Goal: Task Accomplishment & Management: Use online tool/utility

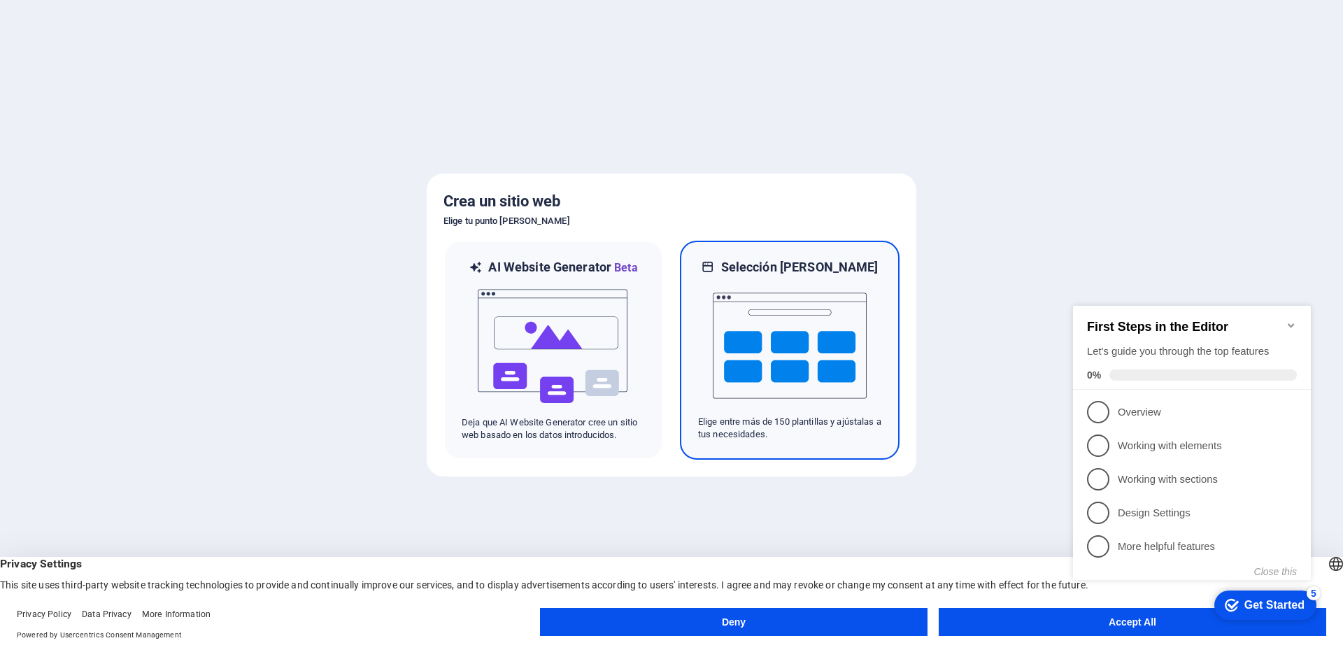
click at [795, 315] on img at bounding box center [790, 346] width 154 height 140
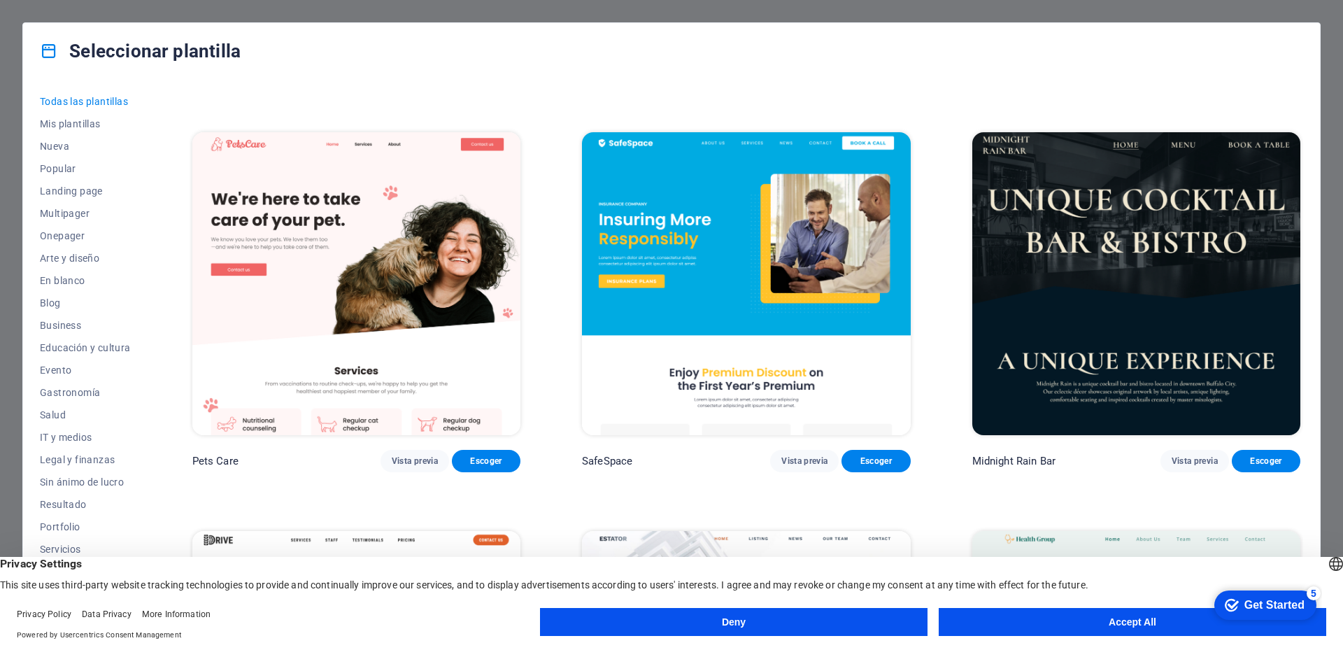
scroll to position [3497, 0]
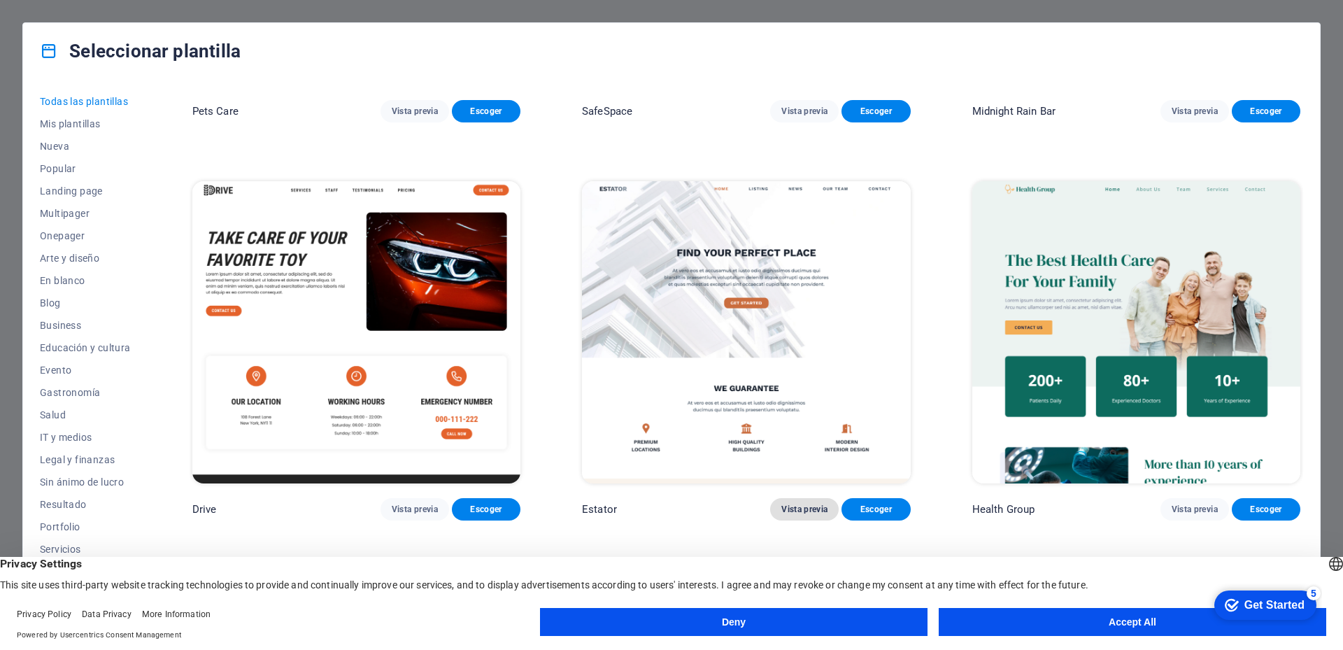
click at [781, 504] on span "Vista previa" at bounding box center [804, 509] width 46 height 11
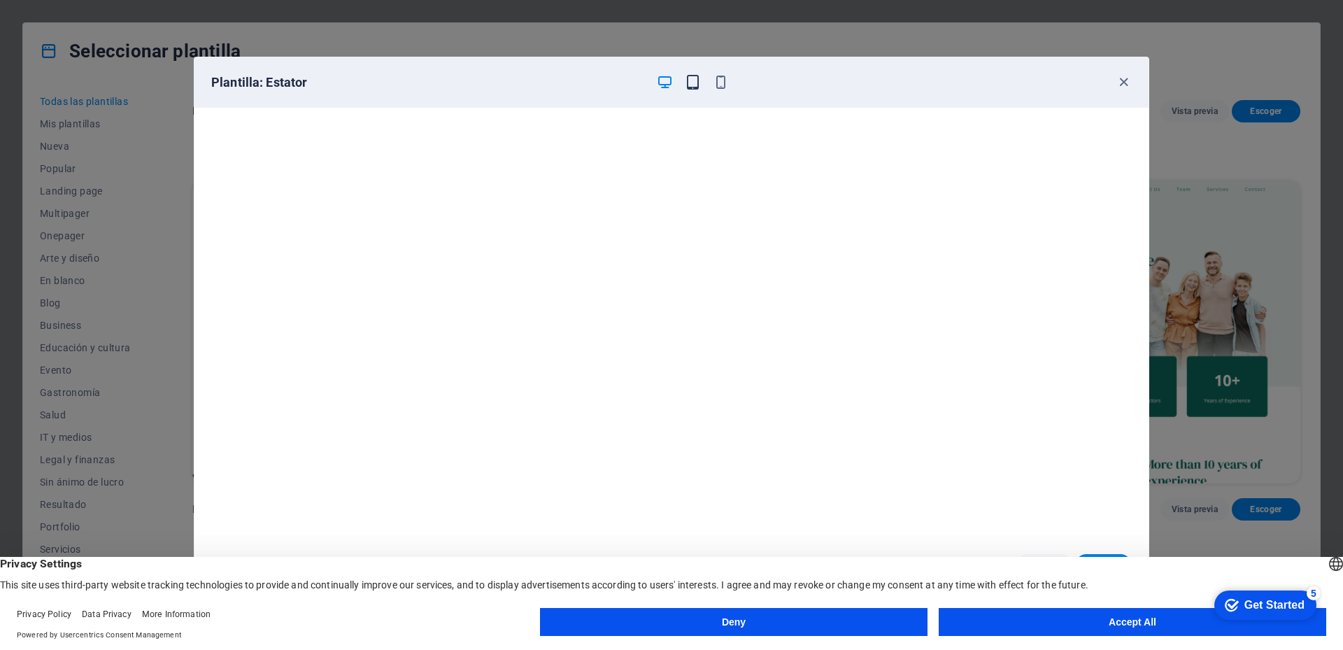
click at [692, 83] on icon "button" at bounding box center [693, 82] width 16 height 16
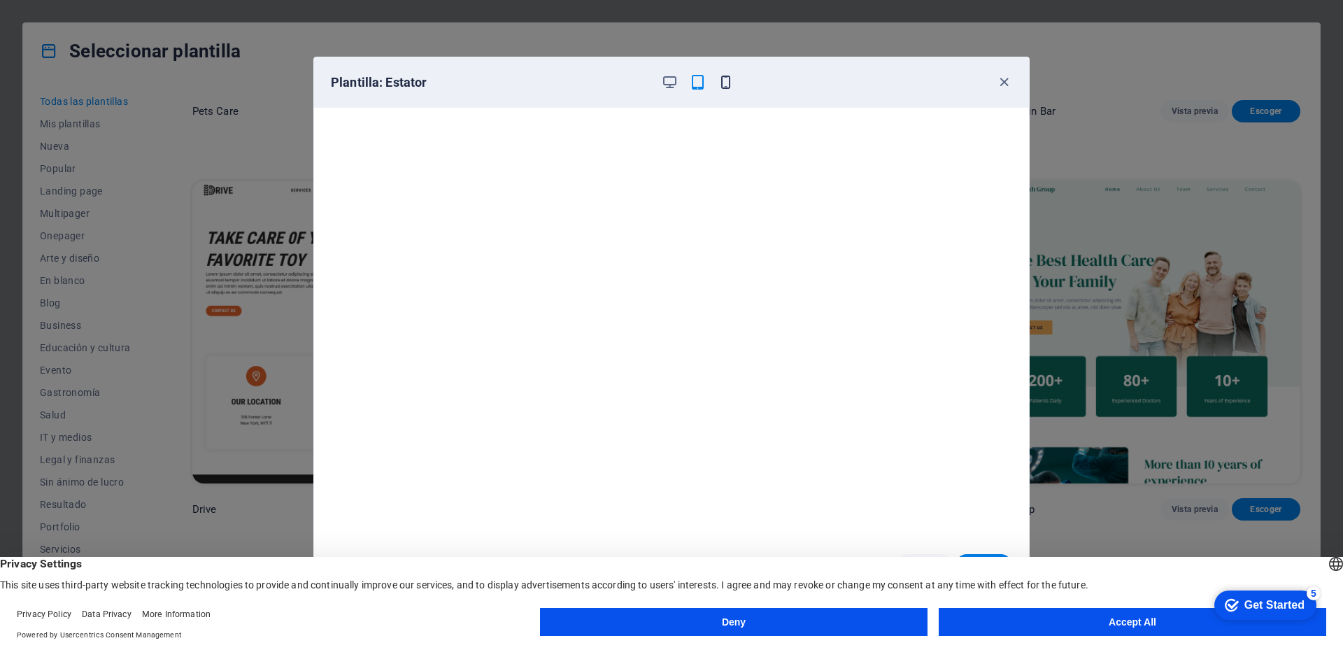
click at [726, 81] on icon "button" at bounding box center [726, 82] width 16 height 16
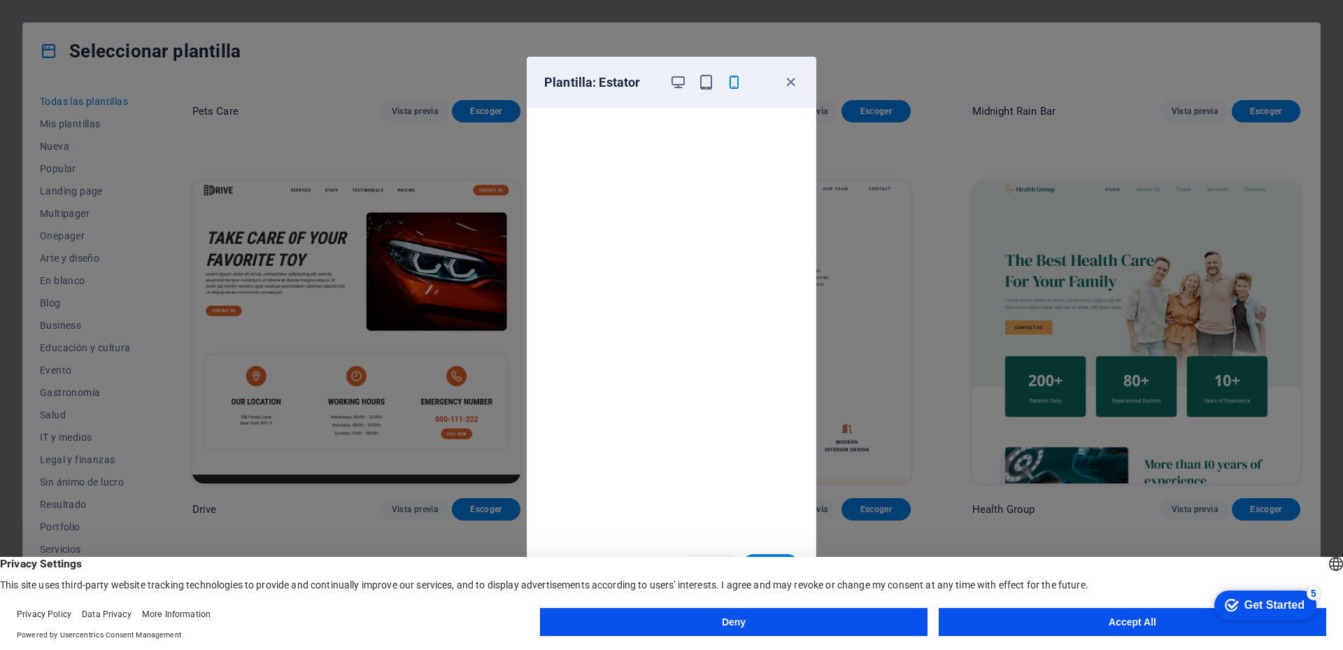
click at [674, 73] on div "Plantilla: Estator" at bounding box center [671, 82] width 288 height 50
click at [677, 90] on icon "button" at bounding box center [678, 82] width 16 height 16
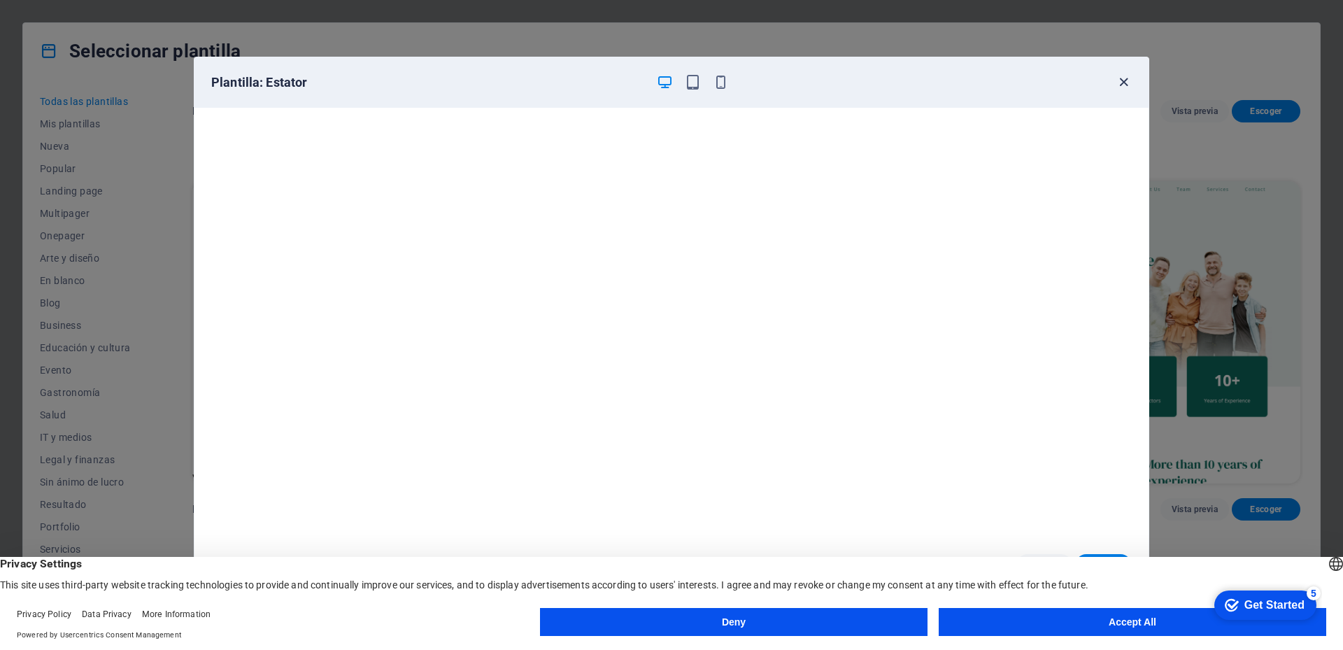
click at [1123, 85] on icon "button" at bounding box center [1124, 82] width 16 height 16
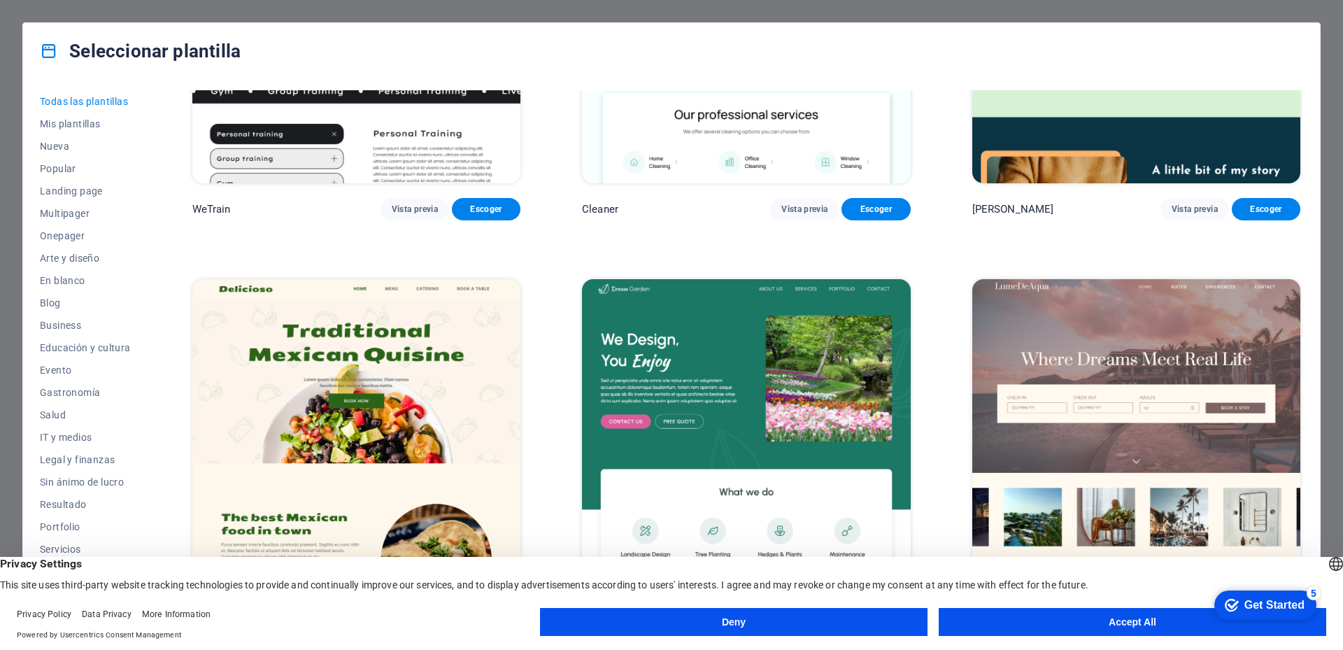
scroll to position [2448, 0]
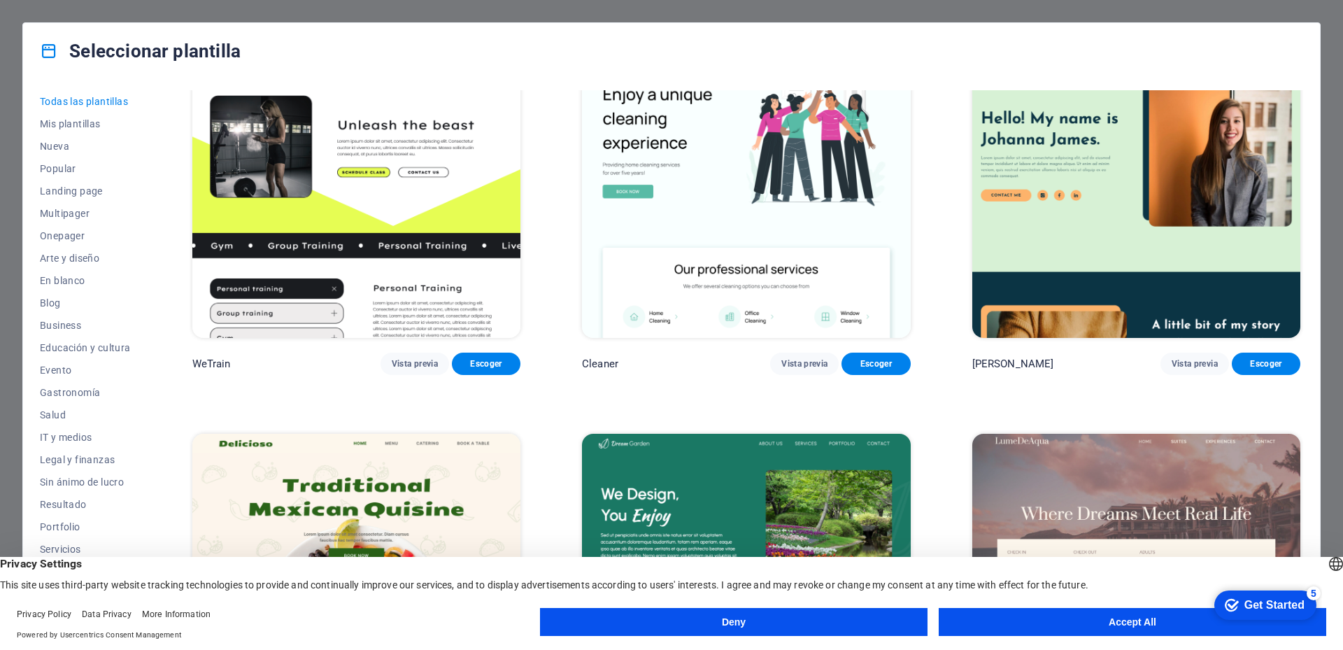
click at [970, 619] on button "Accept All" at bounding box center [1132, 622] width 387 height 28
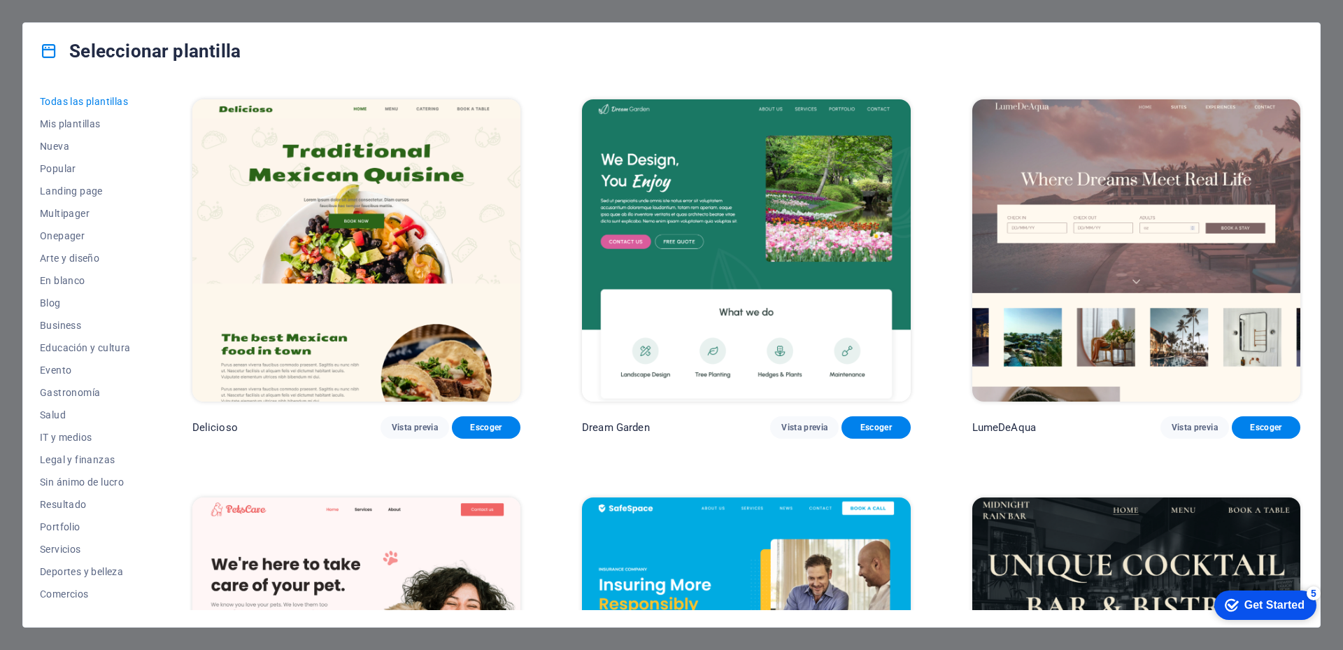
scroll to position [2798, 0]
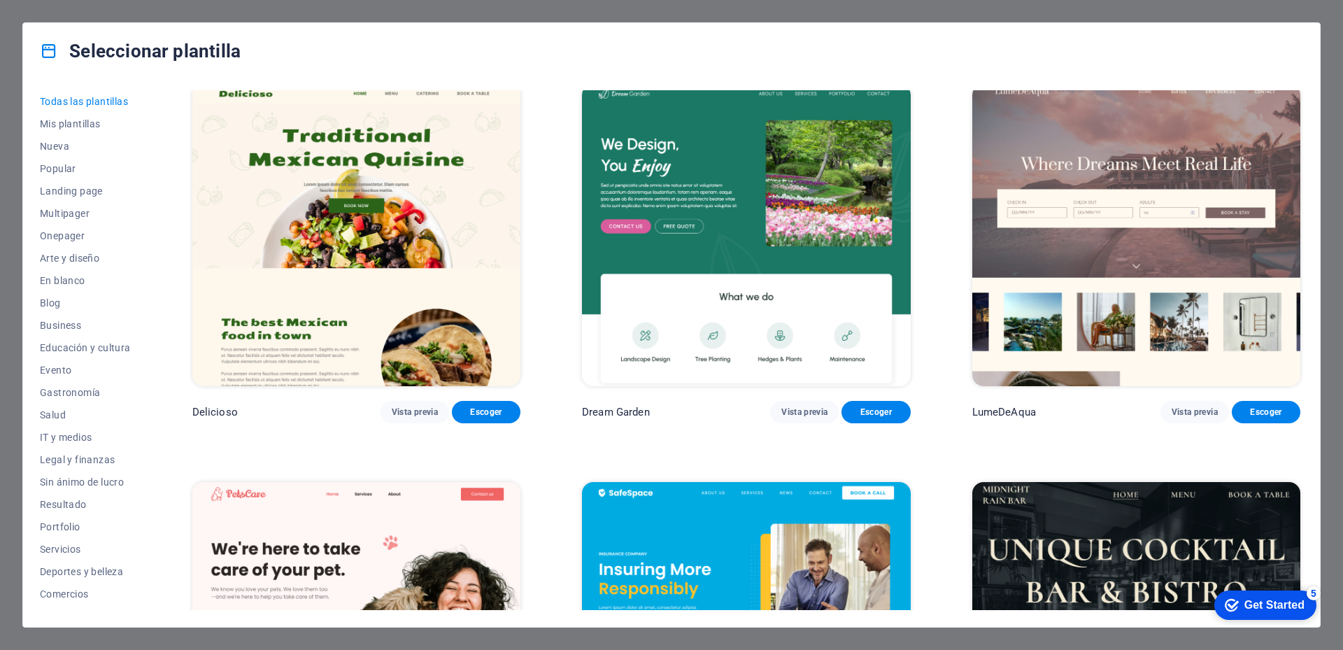
click at [1174, 6] on div "Seleccionar plantilla Todas las plantillas Mis plantillas Nueva Popular Landing…" at bounding box center [671, 325] width 1343 height 650
drag, startPoint x: 992, startPoint y: 9, endPoint x: 518, endPoint y: 22, distance: 473.7
click at [953, 10] on div "Seleccionar plantilla Todas las plantillas Mis plantillas Nueva Popular Landing…" at bounding box center [671, 325] width 1343 height 650
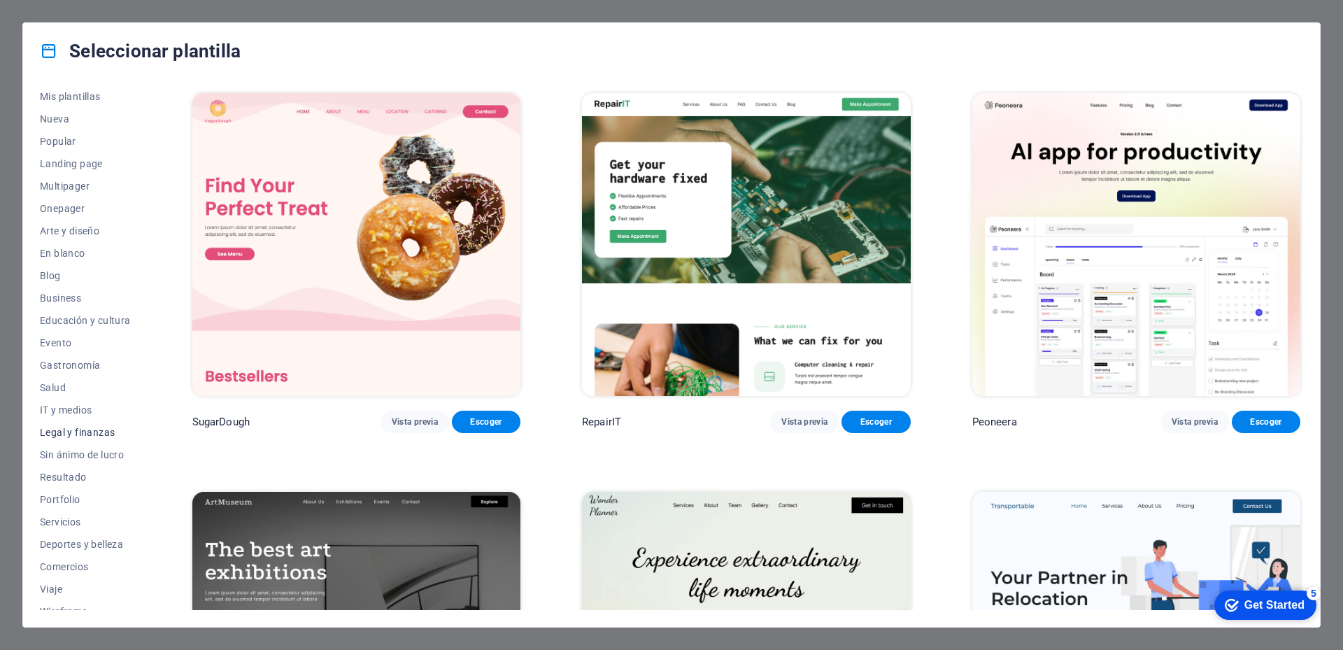
scroll to position [40, 0]
click at [1271, 606] on div "Get Started" at bounding box center [1274, 605] width 60 height 13
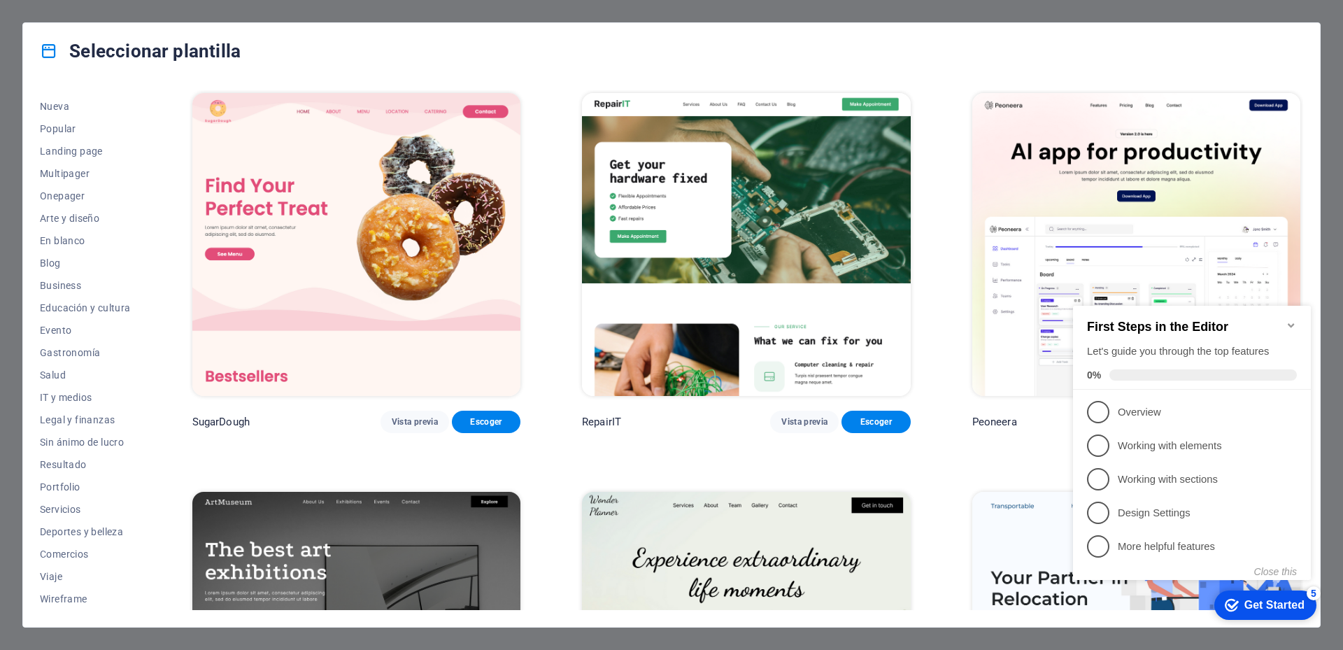
click at [1315, 8] on div "Seleccionar plantilla Todas las plantillas Mis plantillas Nueva Popular Landing…" at bounding box center [671, 325] width 1343 height 650
